Goal: Find specific page/section: Find specific page/section

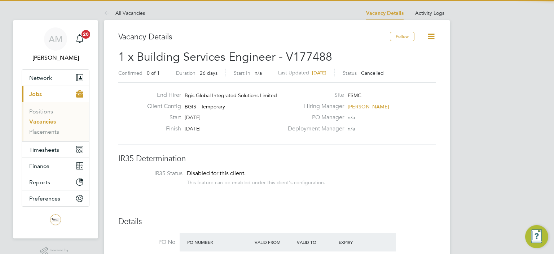
scroll to position [21, 63]
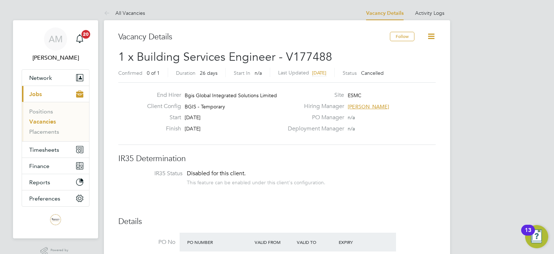
click at [39, 91] on span "Jobs" at bounding box center [35, 94] width 13 height 7
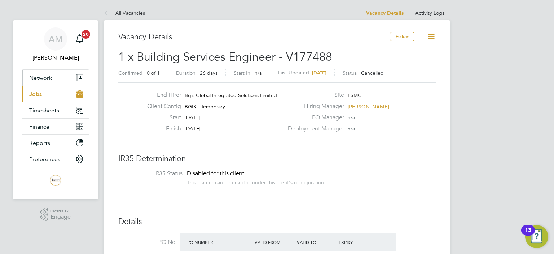
click at [39, 73] on button "Network" at bounding box center [55, 78] width 67 height 16
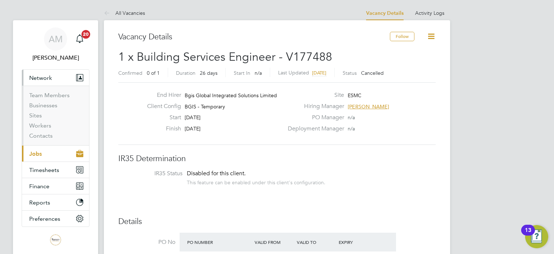
click at [40, 152] on span "Jobs" at bounding box center [35, 153] width 13 height 7
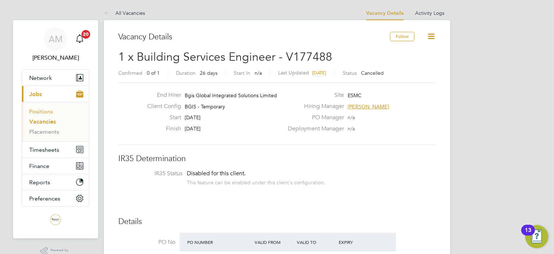
click at [40, 111] on link "Positions" at bounding box center [41, 111] width 24 height 7
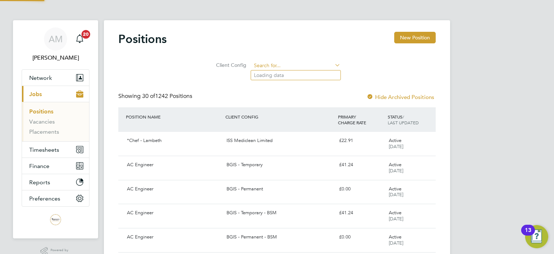
click at [274, 65] on input at bounding box center [296, 66] width 89 height 10
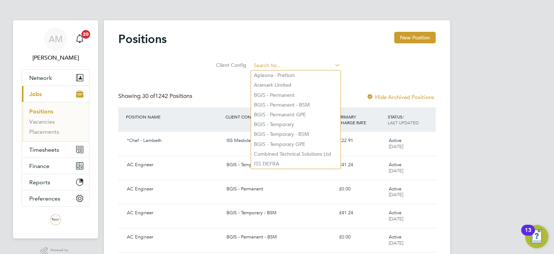
click at [265, 65] on input at bounding box center [296, 66] width 89 height 10
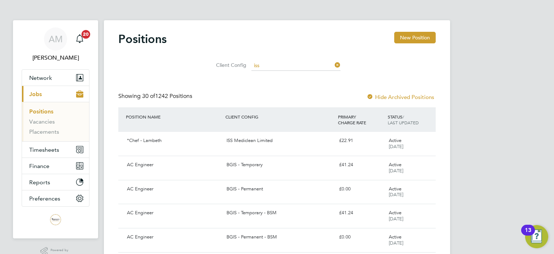
click at [274, 74] on li "ISS DEFRA" at bounding box center [296, 75] width 90 height 10
type input "ISS DEFRA"
